Goal: Communication & Community: Ask a question

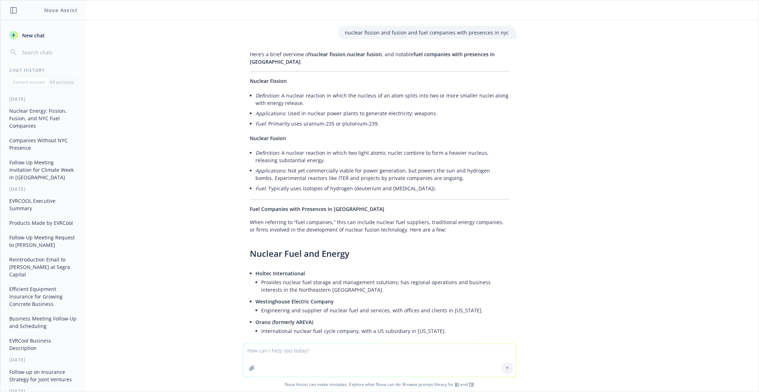
scroll to position [97, 0]
